Goal: Transaction & Acquisition: Purchase product/service

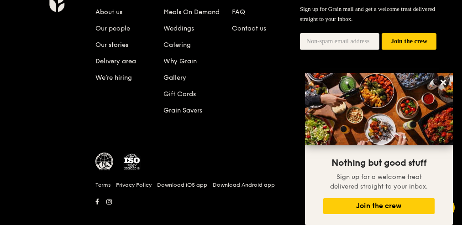
scroll to position [1017, 0]
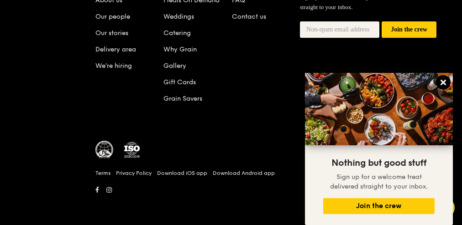
click at [442, 81] on icon at bounding box center [443, 82] width 8 height 8
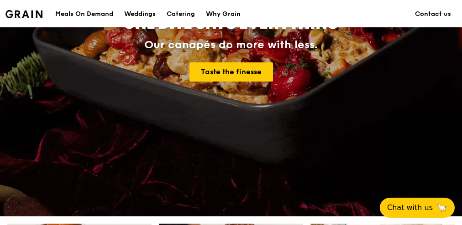
scroll to position [105, 0]
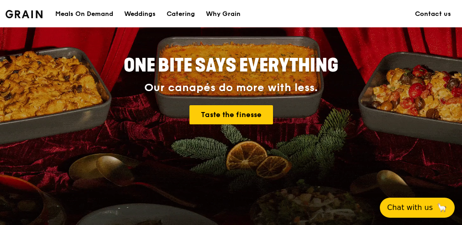
click at [107, 16] on div "Meals On Demand" at bounding box center [84, 13] width 58 height 27
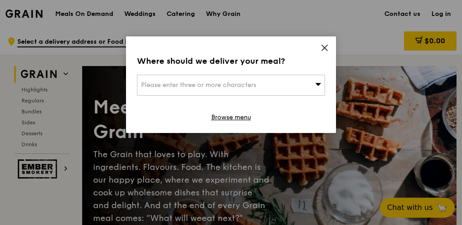
click at [269, 89] on div "Please enter three or more characters" at bounding box center [231, 85] width 188 height 21
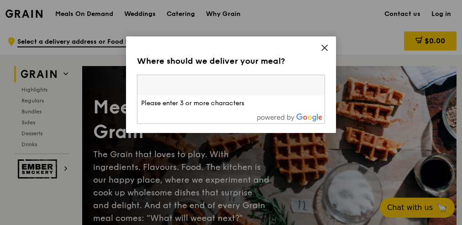
click at [324, 44] on icon at bounding box center [324, 48] width 8 height 8
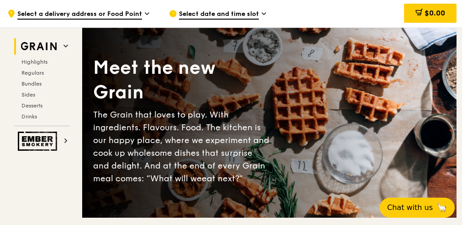
scroll to position [41, 0]
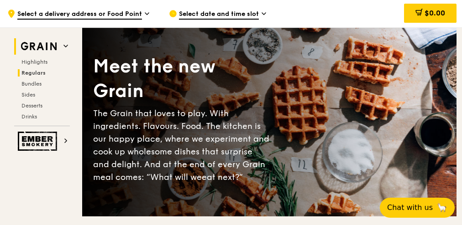
click at [39, 73] on span "Regulars" at bounding box center [33, 73] width 24 height 6
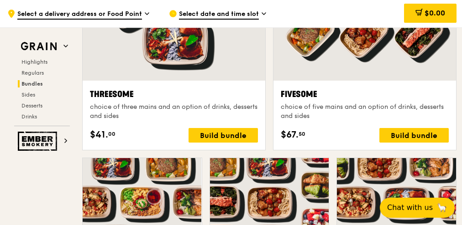
scroll to position [1614, 0]
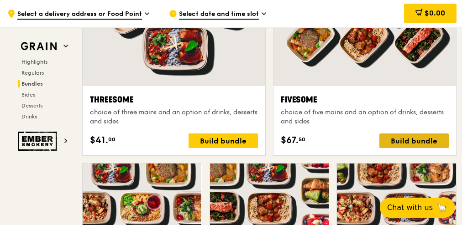
click at [405, 134] on div "Build bundle" at bounding box center [413, 141] width 69 height 15
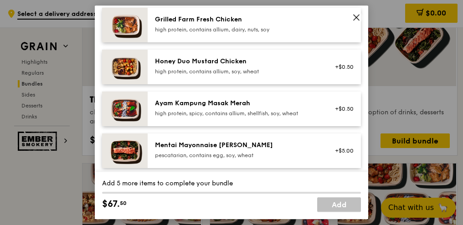
scroll to position [286, 0]
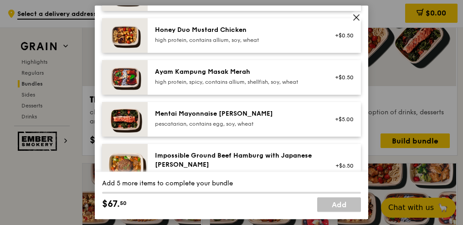
click at [358, 14] on icon at bounding box center [357, 17] width 8 height 8
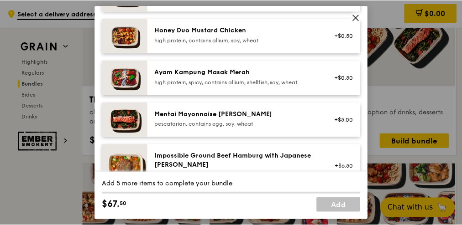
scroll to position [1614, 0]
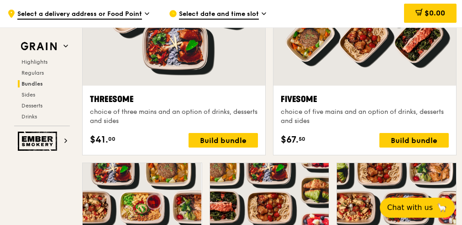
click at [113, 14] on span "Select a delivery address or Food Point" at bounding box center [79, 15] width 125 height 10
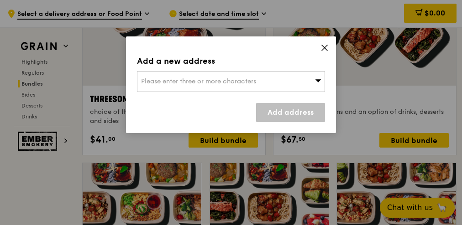
click at [324, 49] on icon at bounding box center [324, 48] width 8 height 8
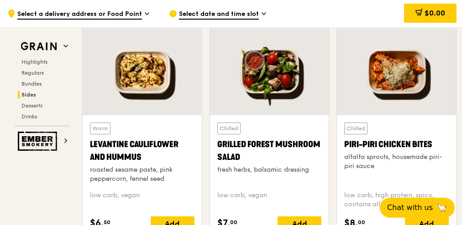
scroll to position [2230, 0]
